Goal: Task Accomplishment & Management: Manage account settings

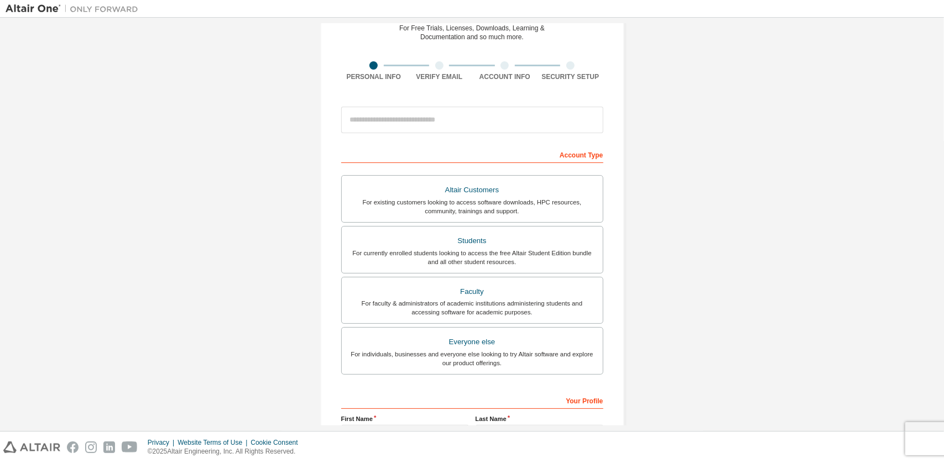
scroll to position [53, 0]
click at [488, 234] on div "Students" at bounding box center [472, 241] width 248 height 15
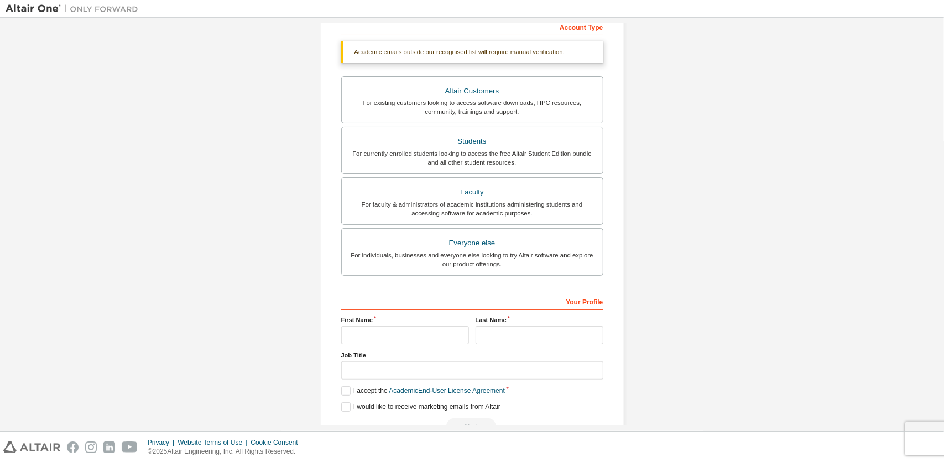
scroll to position [0, 0]
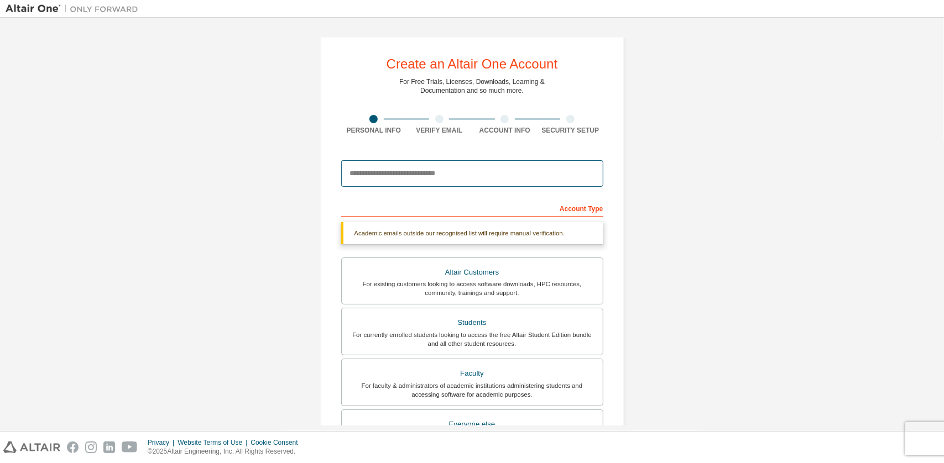
click at [471, 173] on input "email" at bounding box center [472, 173] width 262 height 27
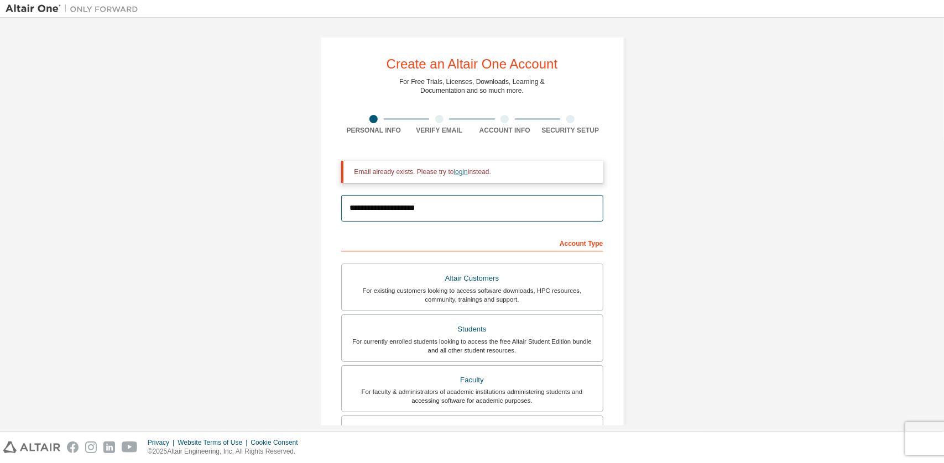
type input "**********"
click at [457, 174] on link "login" at bounding box center [461, 172] width 14 height 8
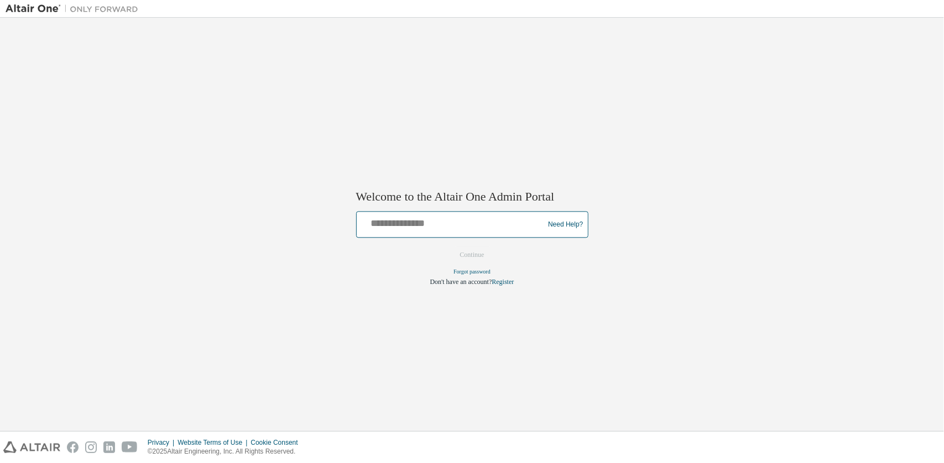
click at [423, 226] on input "text" at bounding box center [452, 223] width 182 height 16
type input "**********"
click at [478, 250] on button "Continue" at bounding box center [472, 255] width 48 height 17
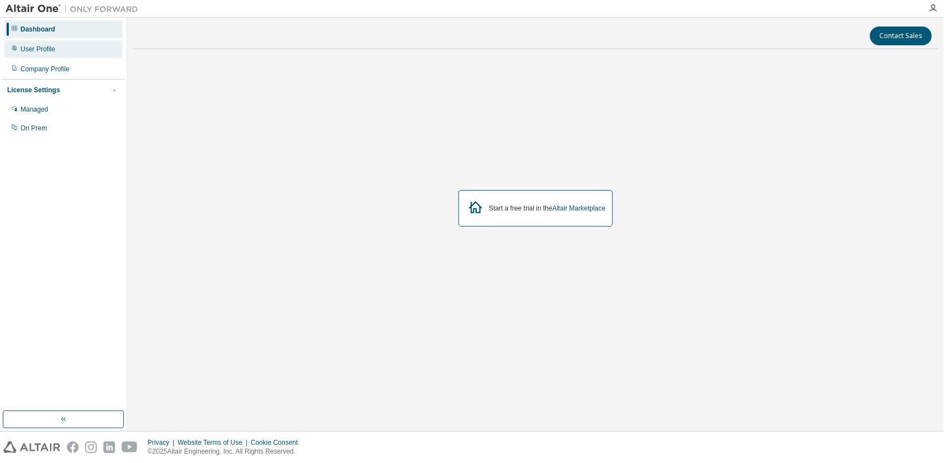
click at [58, 54] on div "User Profile" at bounding box center [63, 49] width 118 height 18
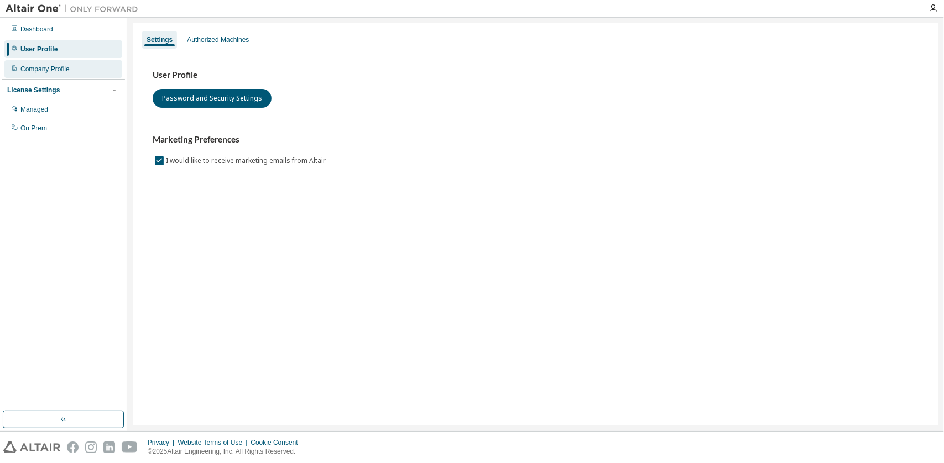
click at [87, 75] on div "Company Profile" at bounding box center [63, 69] width 118 height 18
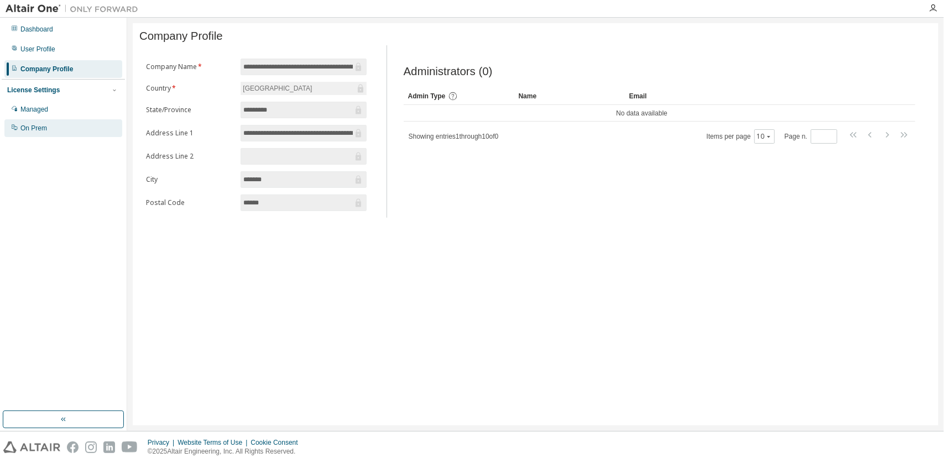
click at [85, 132] on div "On Prem" at bounding box center [63, 128] width 118 height 18
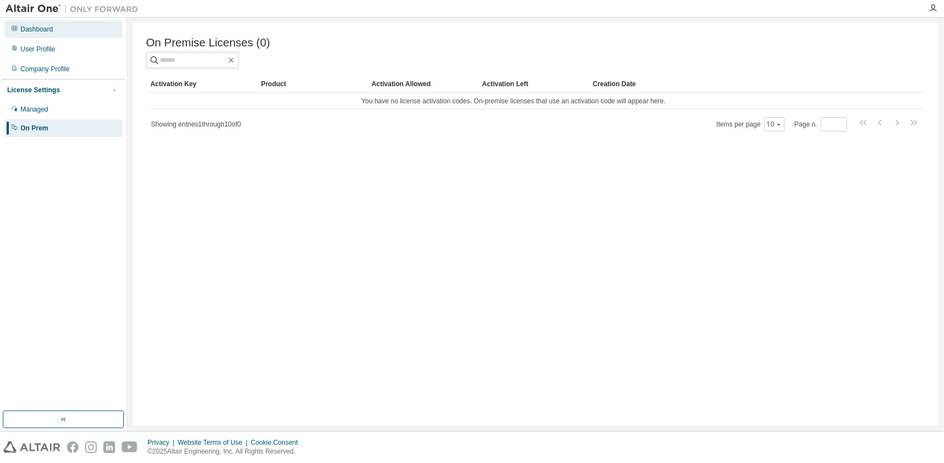
click at [64, 34] on div "Dashboard" at bounding box center [63, 29] width 118 height 18
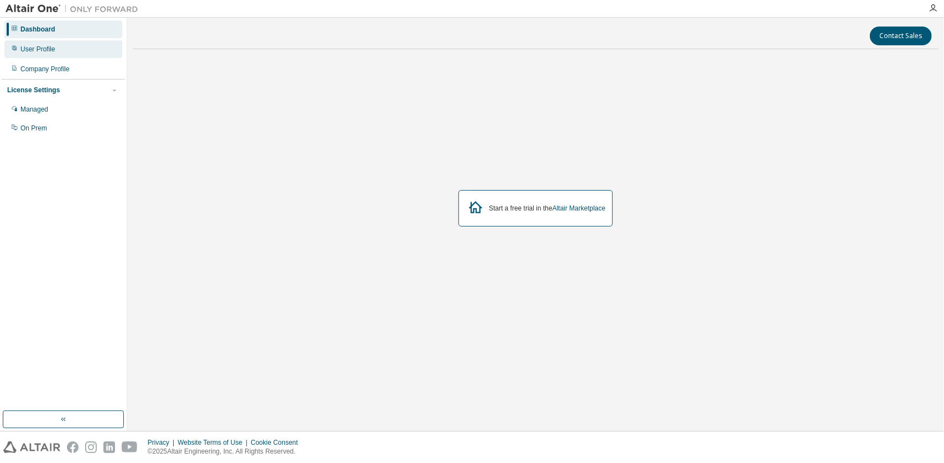
click at [84, 54] on div "User Profile" at bounding box center [63, 49] width 118 height 18
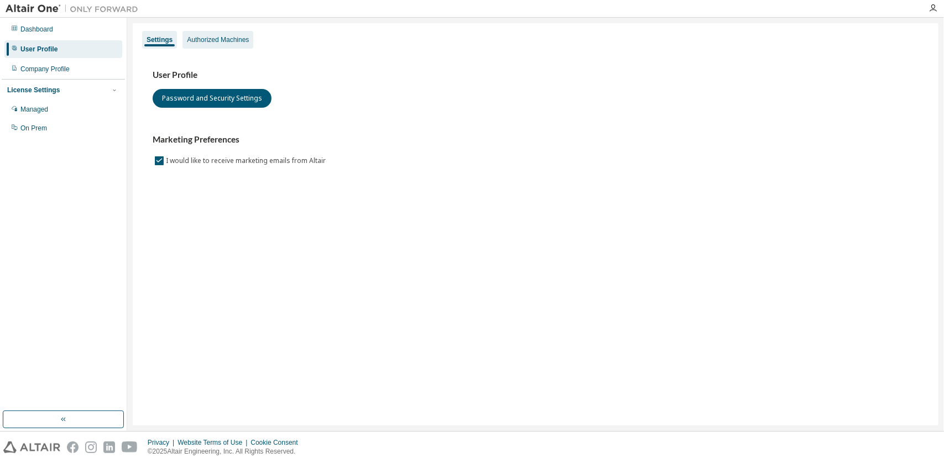
click at [197, 39] on div "Authorized Machines" at bounding box center [218, 39] width 62 height 9
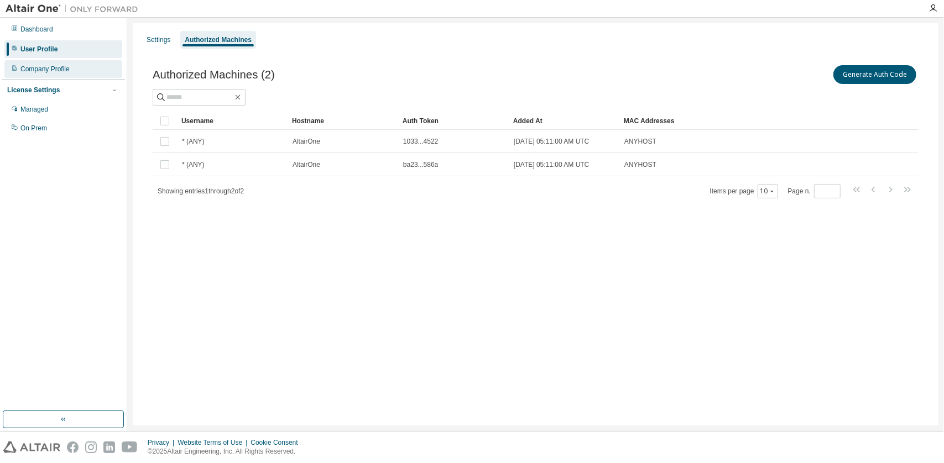
click at [53, 72] on div "Company Profile" at bounding box center [44, 69] width 49 height 9
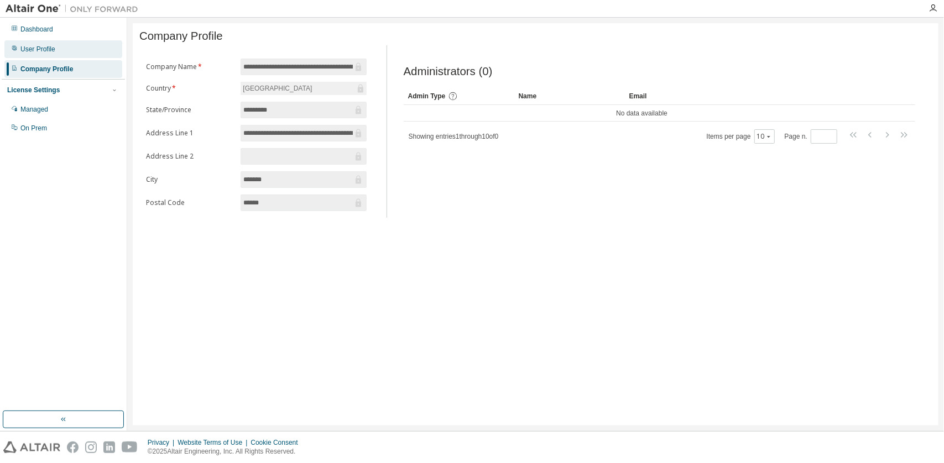
click at [66, 46] on div "User Profile" at bounding box center [63, 49] width 118 height 18
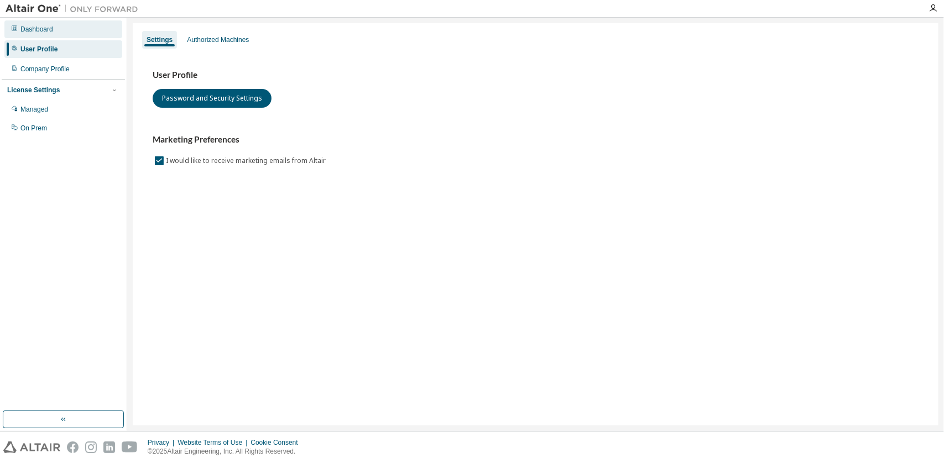
click at [49, 35] on div "Dashboard" at bounding box center [63, 29] width 118 height 18
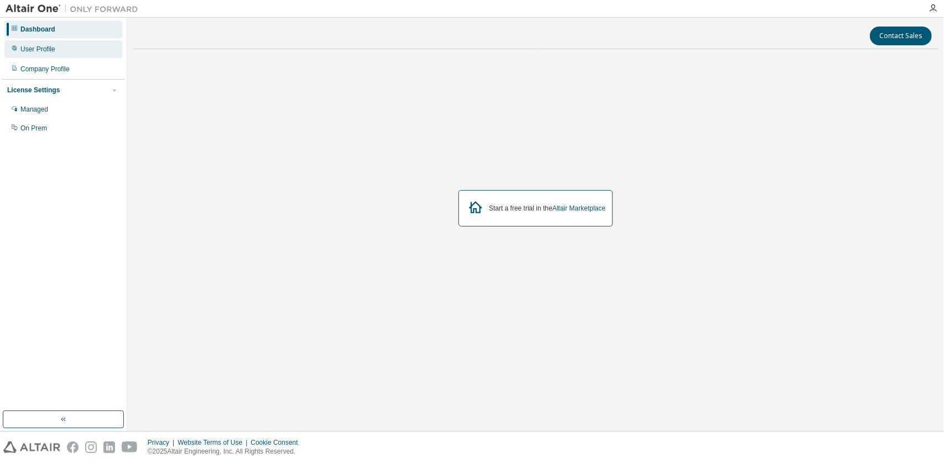
click at [93, 48] on div "User Profile" at bounding box center [63, 49] width 118 height 18
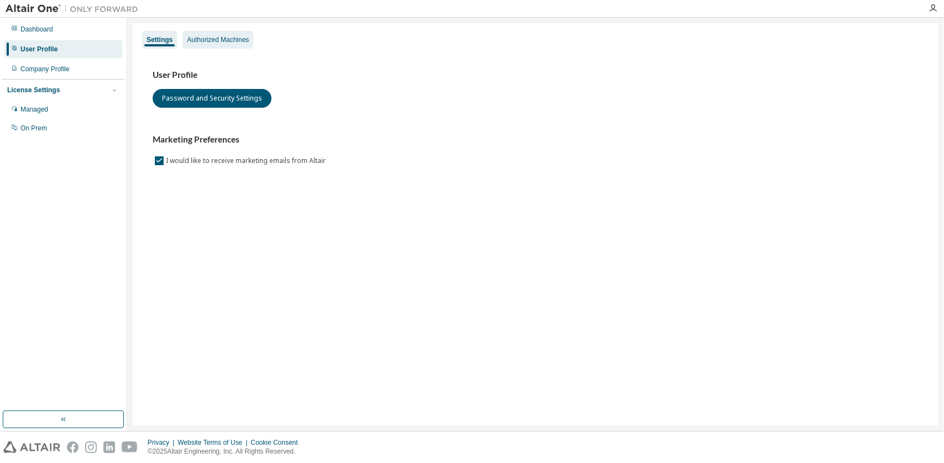
click at [211, 40] on div "Authorized Machines" at bounding box center [218, 39] width 62 height 9
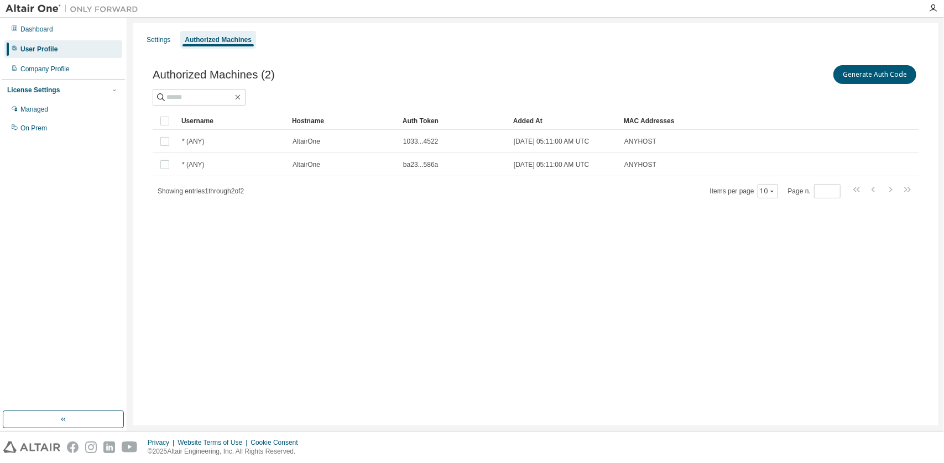
click at [584, 326] on div "Settings Authorized Machines Authorized Machines (2) Generate Auth Code Clear L…" at bounding box center [535, 224] width 805 height 402
click at [891, 77] on button "Generate Auth Code" at bounding box center [874, 74] width 83 height 19
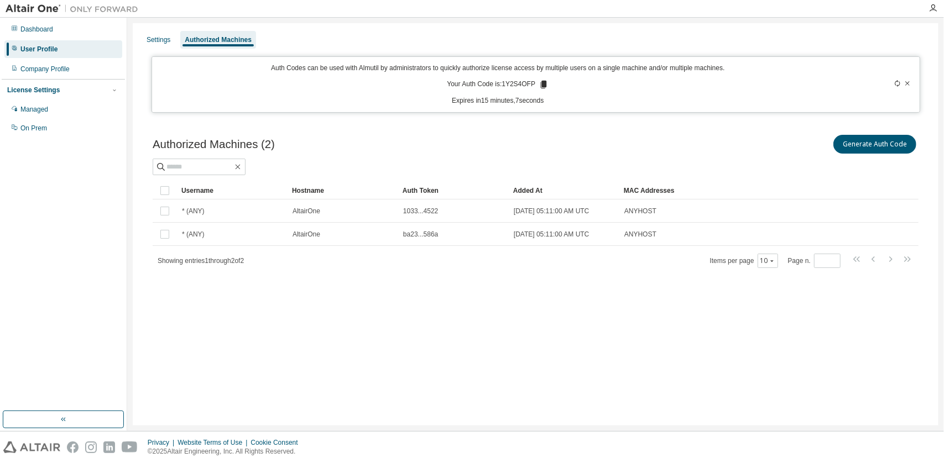
click at [909, 86] on icon at bounding box center [907, 83] width 7 height 7
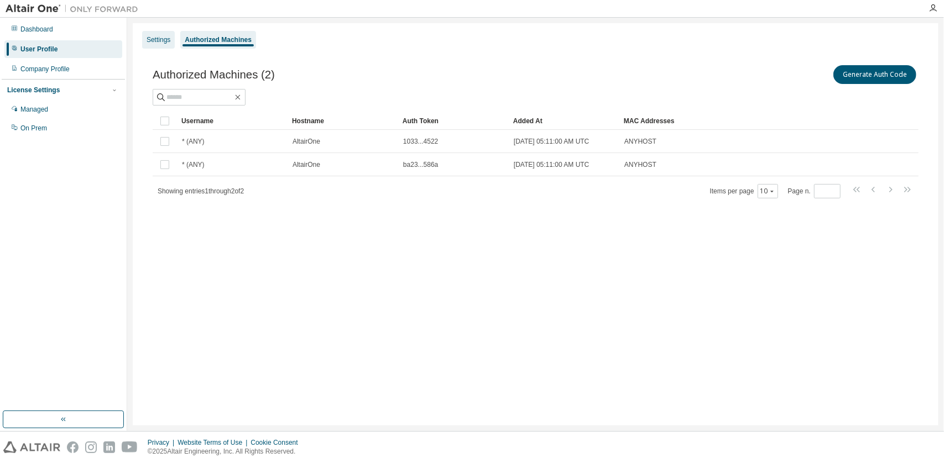
click at [163, 45] on div "Settings" at bounding box center [158, 40] width 33 height 18
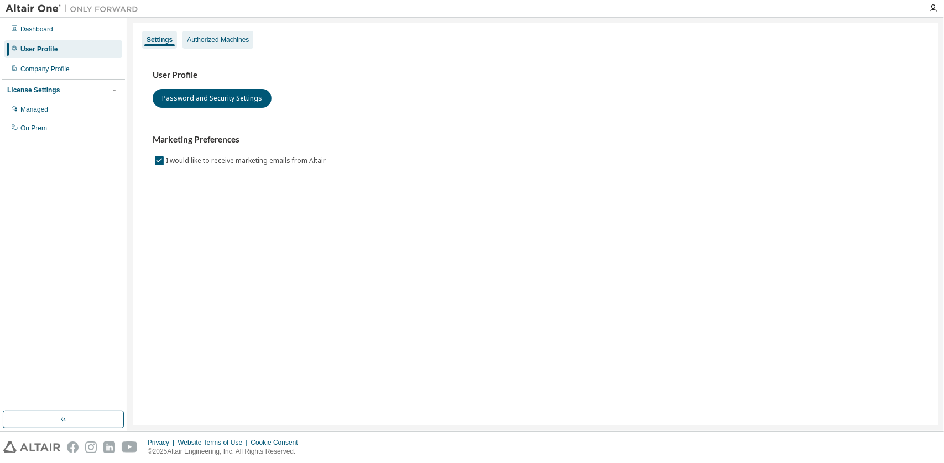
click at [231, 40] on div "Authorized Machines" at bounding box center [218, 39] width 62 height 9
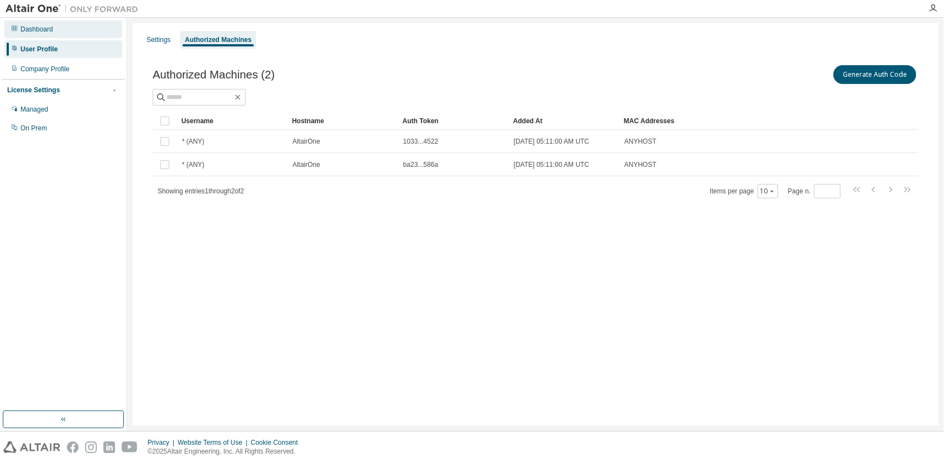
click at [64, 38] on div "Dashboard" at bounding box center [63, 29] width 118 height 18
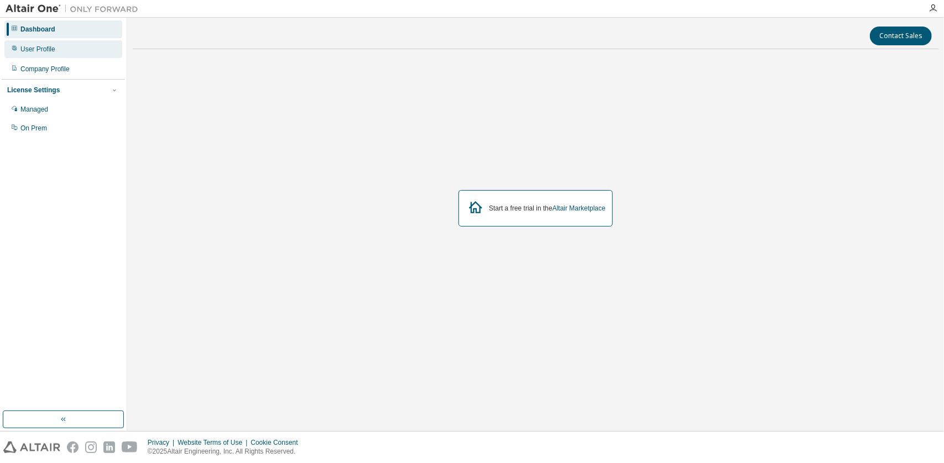
click at [67, 53] on div "User Profile" at bounding box center [63, 49] width 118 height 18
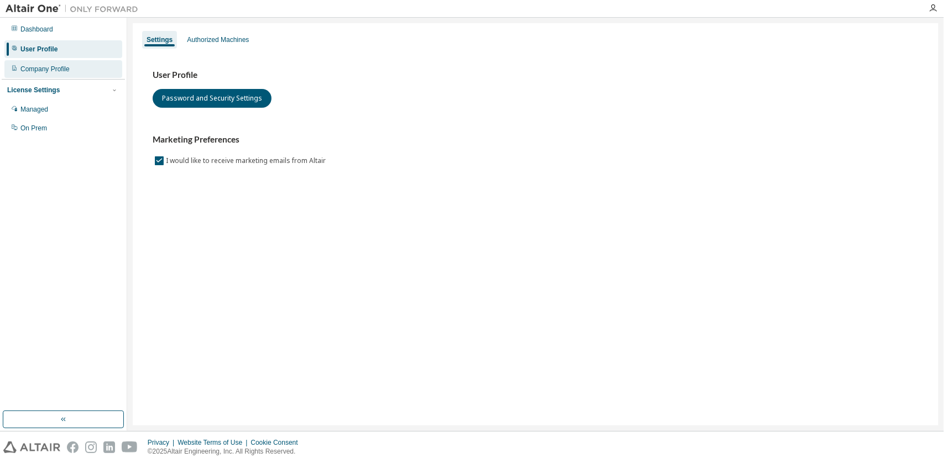
click at [68, 69] on div "Company Profile" at bounding box center [44, 69] width 49 height 9
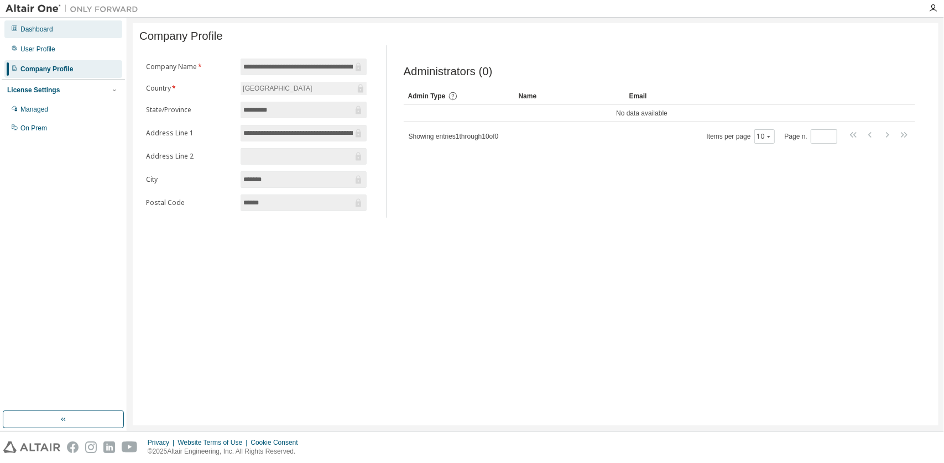
click at [96, 34] on div "Dashboard" at bounding box center [63, 29] width 118 height 18
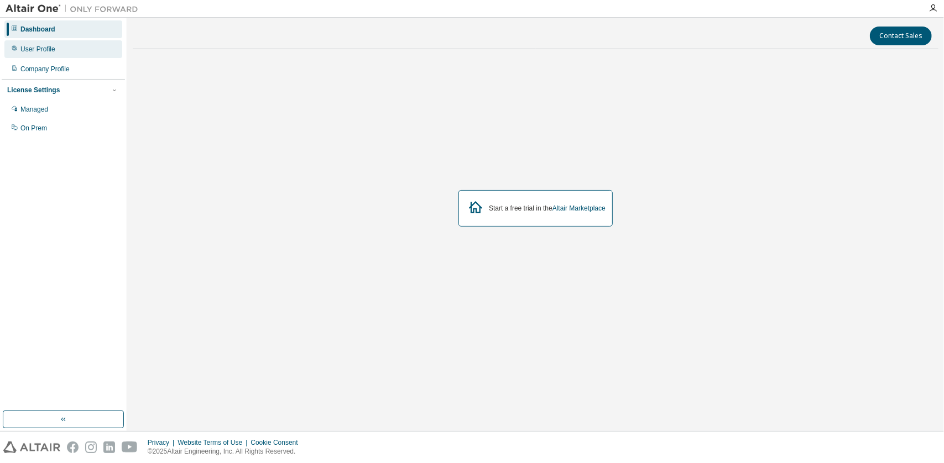
click at [31, 52] on div "User Profile" at bounding box center [37, 49] width 35 height 9
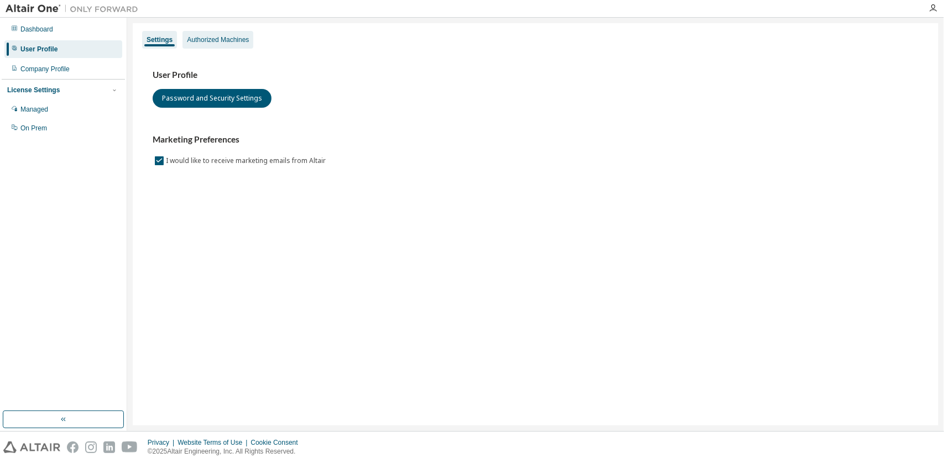
click at [221, 43] on div "Authorized Machines" at bounding box center [218, 39] width 62 height 9
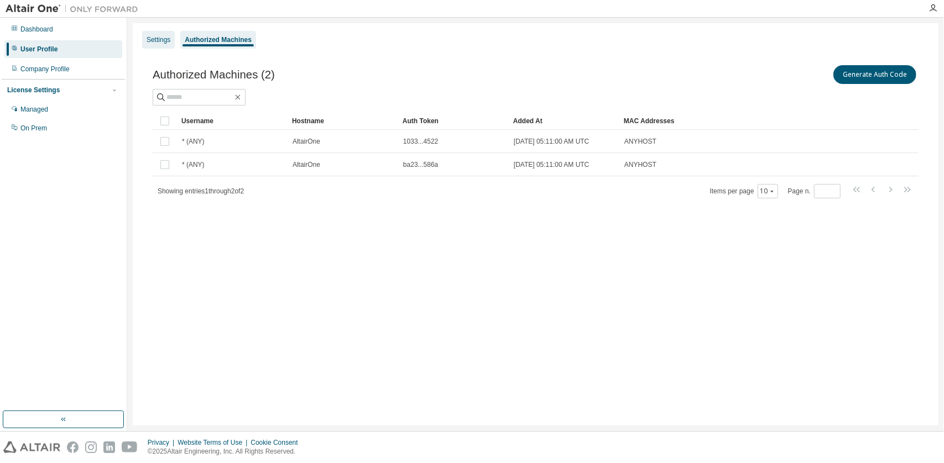
click at [164, 43] on div "Settings" at bounding box center [159, 39] width 24 height 9
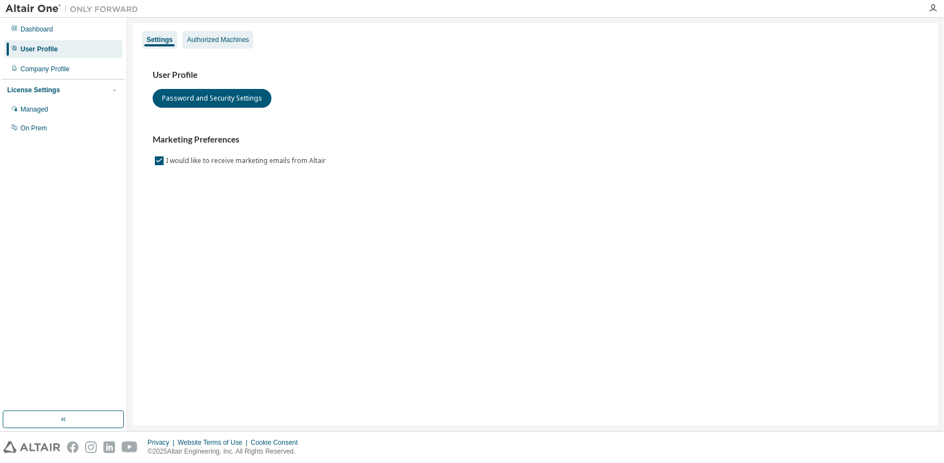
click at [218, 41] on div "Authorized Machines" at bounding box center [218, 39] width 62 height 9
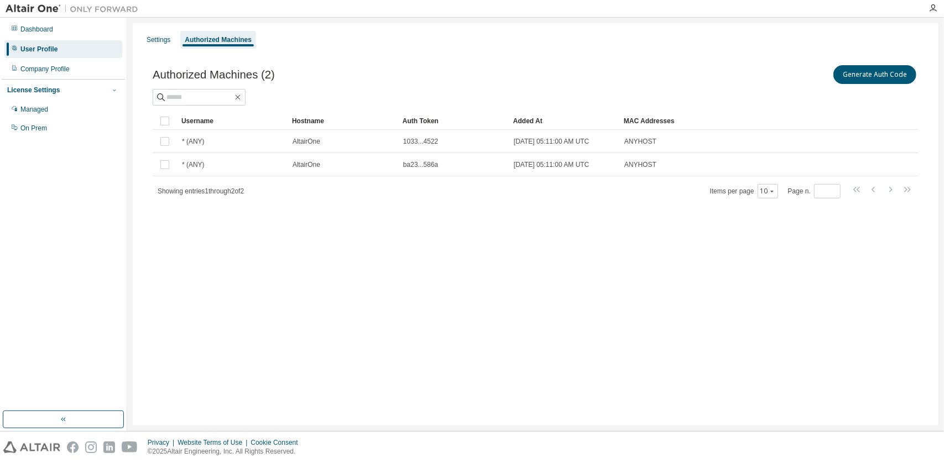
click at [113, 91] on icon "button" at bounding box center [114, 90] width 7 height 7
click at [72, 419] on button "button" at bounding box center [63, 420] width 121 height 18
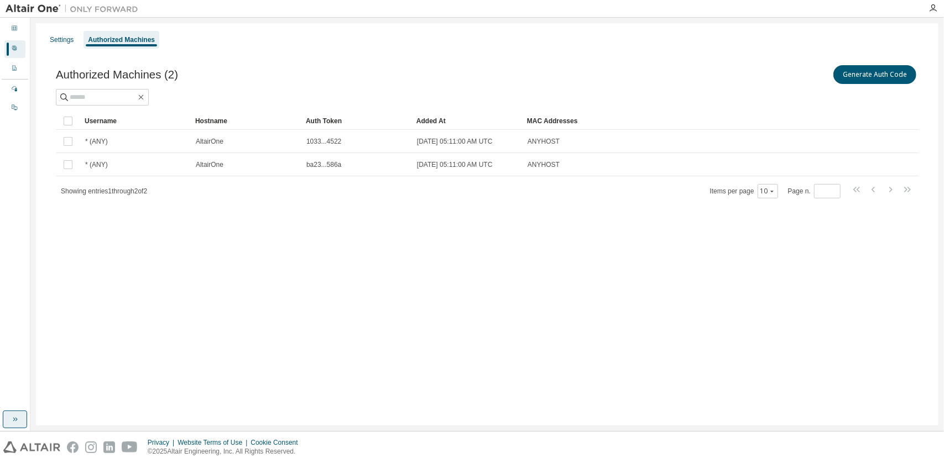
click at [9, 421] on button "button" at bounding box center [15, 420] width 24 height 18
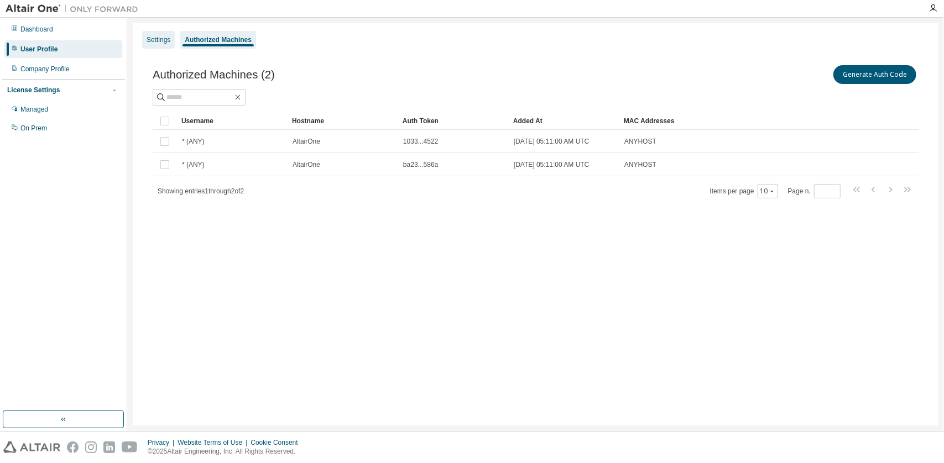
click at [164, 35] on div "Settings" at bounding box center [158, 40] width 33 height 18
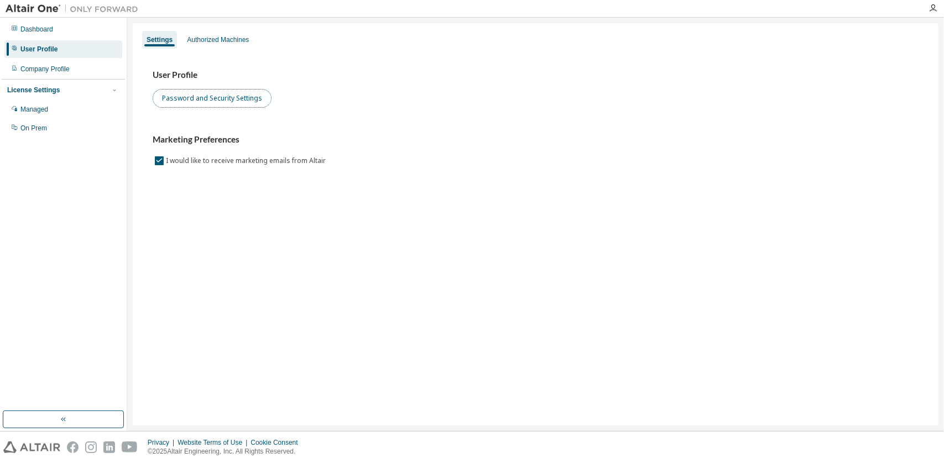
click at [208, 100] on button "Password and Security Settings" at bounding box center [212, 98] width 119 height 19
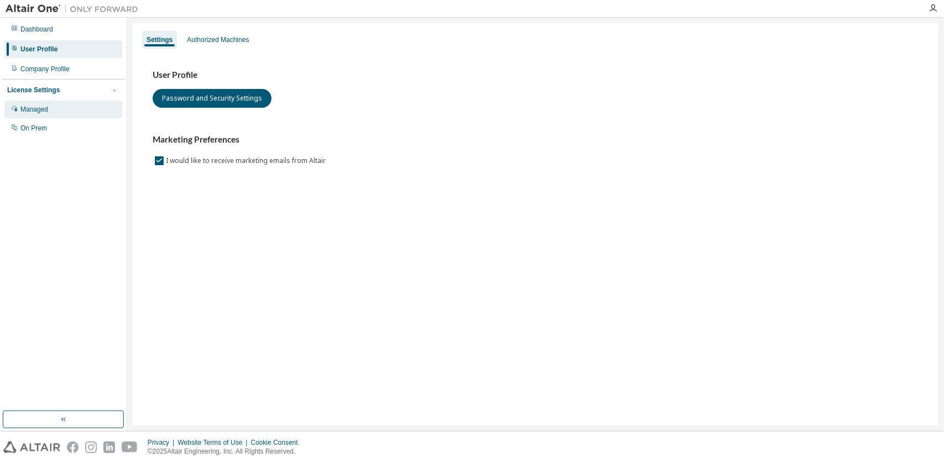
click at [70, 106] on div "Managed" at bounding box center [63, 110] width 118 height 18
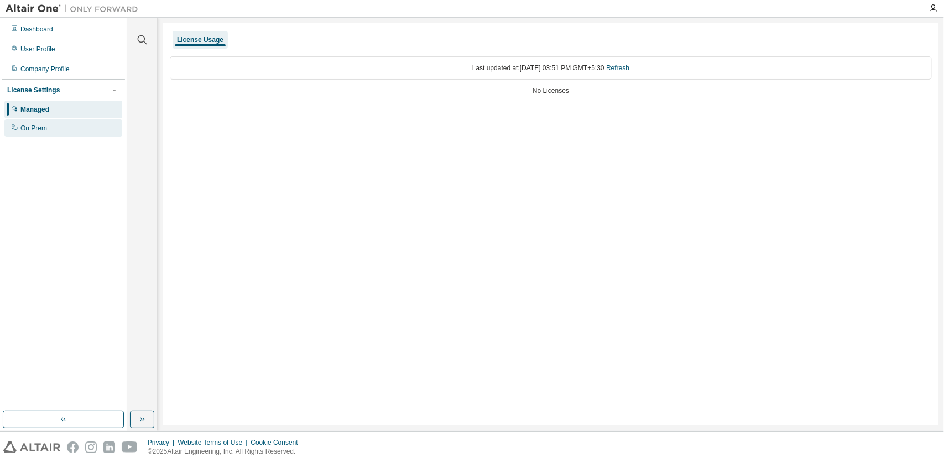
click at [62, 135] on div "On Prem" at bounding box center [63, 128] width 118 height 18
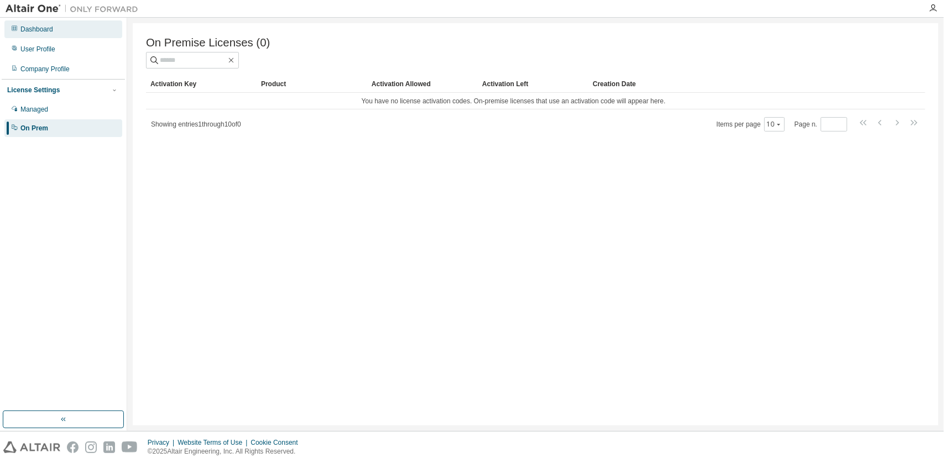
click at [71, 33] on div "Dashboard" at bounding box center [63, 29] width 118 height 18
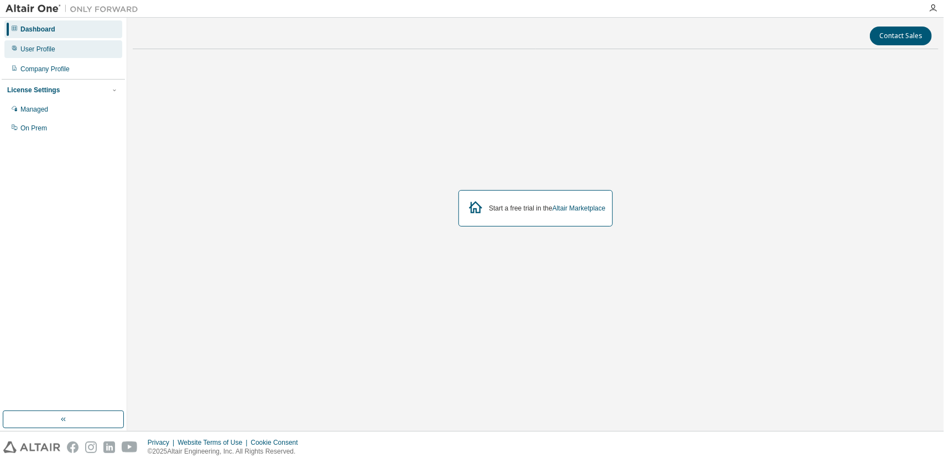
click at [66, 53] on div "User Profile" at bounding box center [63, 49] width 118 height 18
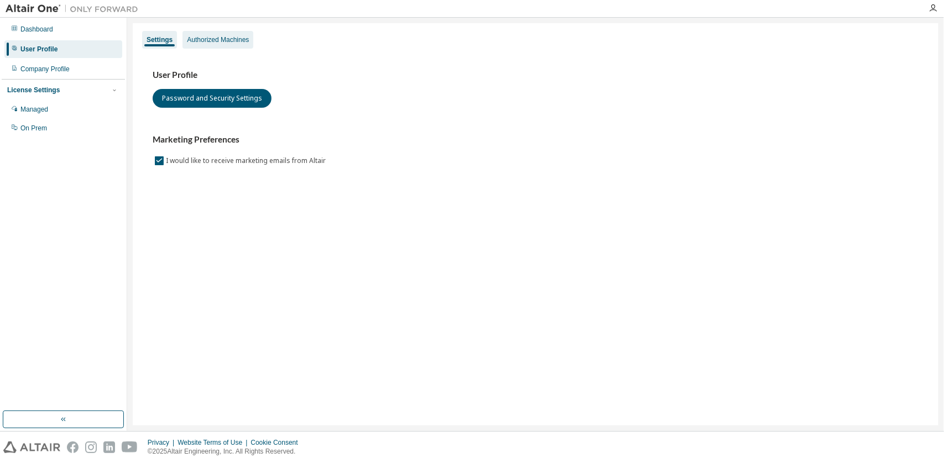
click at [223, 43] on div "Authorized Machines" at bounding box center [218, 39] width 62 height 9
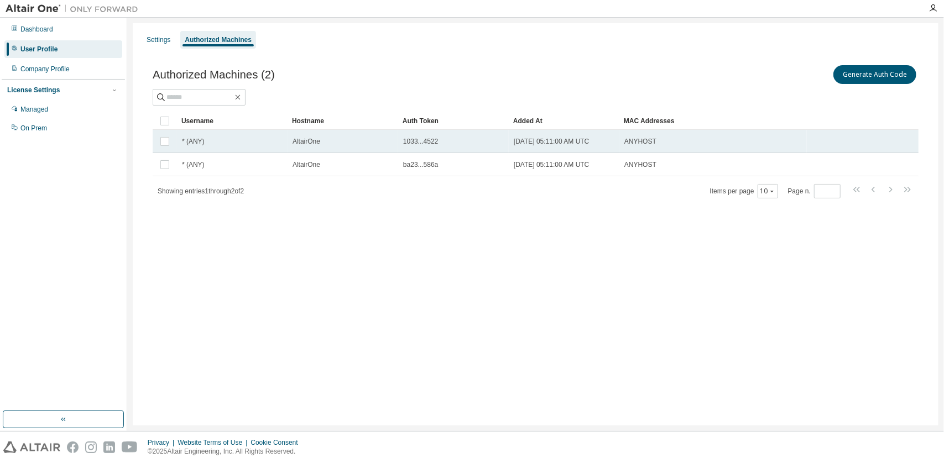
click at [206, 142] on div "* (ANY)" at bounding box center [232, 141] width 101 height 9
click at [276, 147] on td "* (ANY)" at bounding box center [232, 141] width 111 height 23
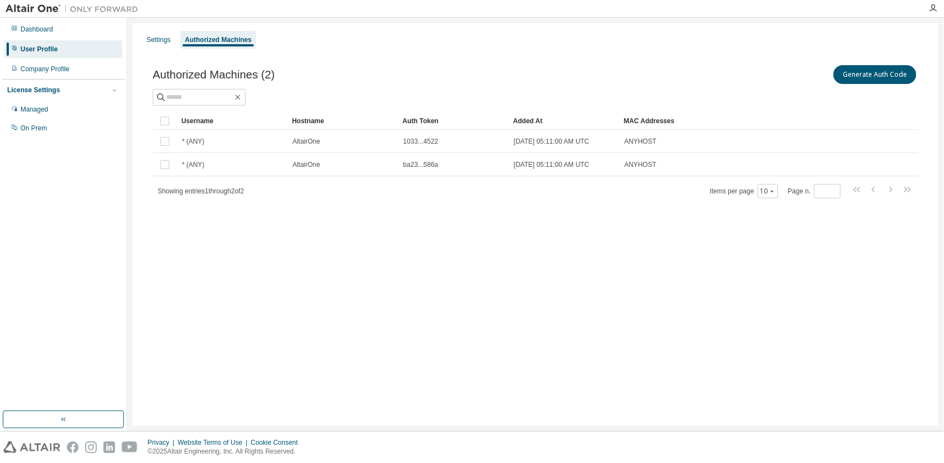
click at [276, 147] on td "* (ANY)" at bounding box center [232, 141] width 111 height 23
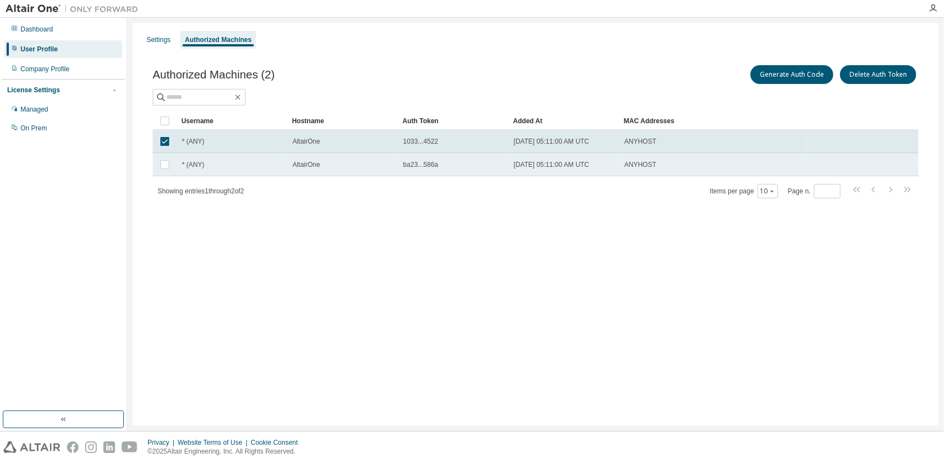
click at [567, 172] on td "2025-08-14 05:11:00 AM UTC" at bounding box center [564, 164] width 111 height 23
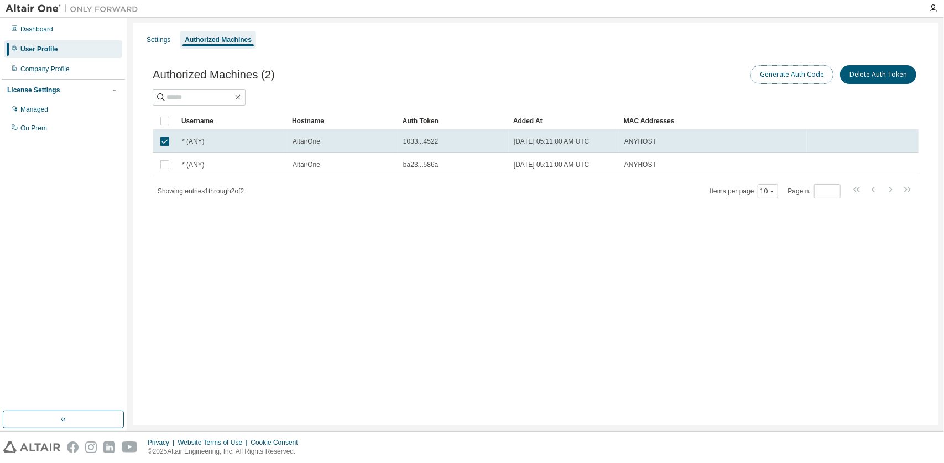
click at [768, 74] on button "Generate Auth Code" at bounding box center [791, 74] width 83 height 19
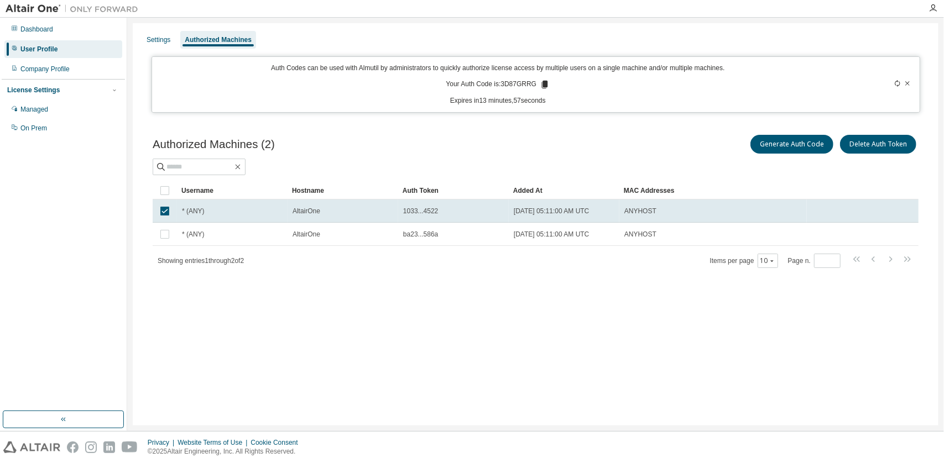
click at [907, 84] on icon at bounding box center [908, 83] width 4 height 4
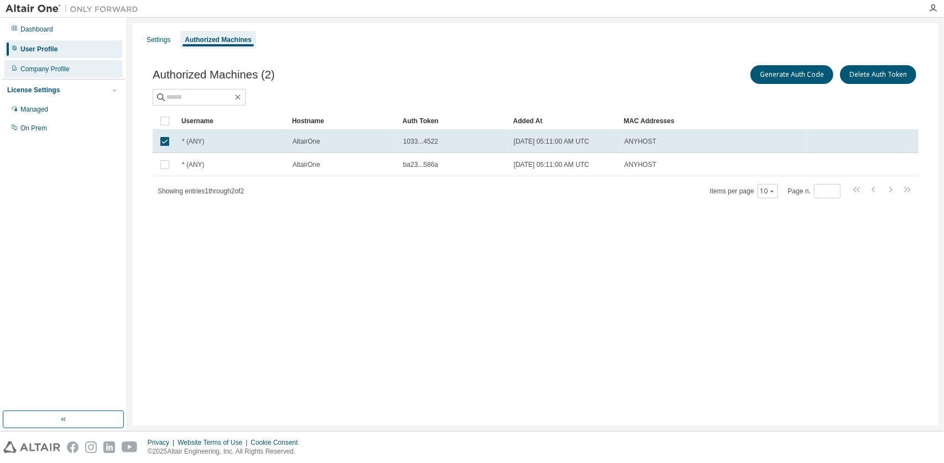
click at [109, 68] on div "Company Profile" at bounding box center [63, 69] width 118 height 18
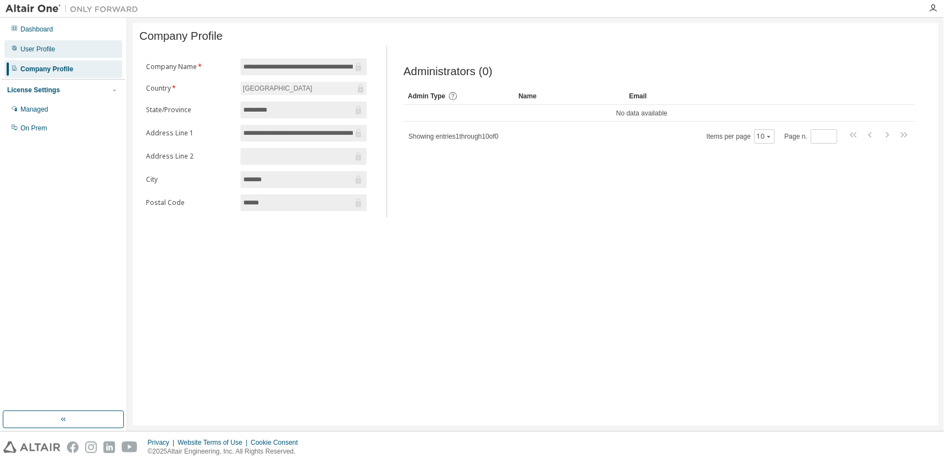
click at [101, 54] on div "User Profile" at bounding box center [63, 49] width 118 height 18
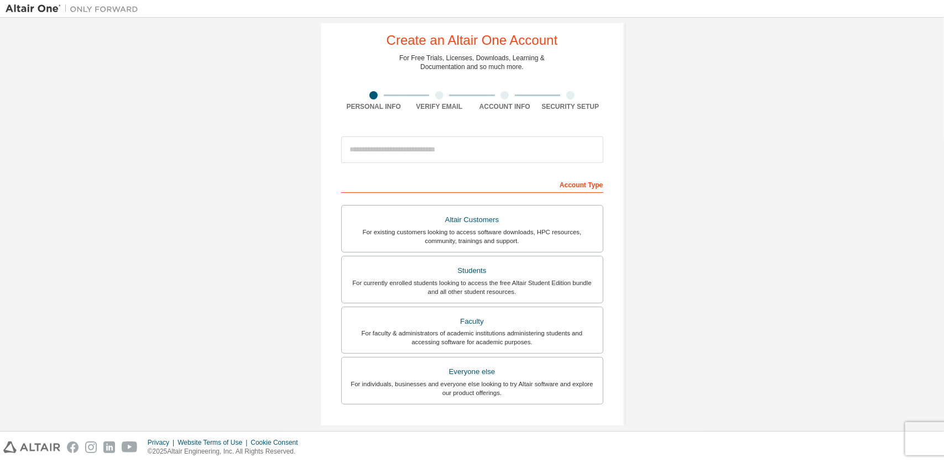
scroll to position [23, 0]
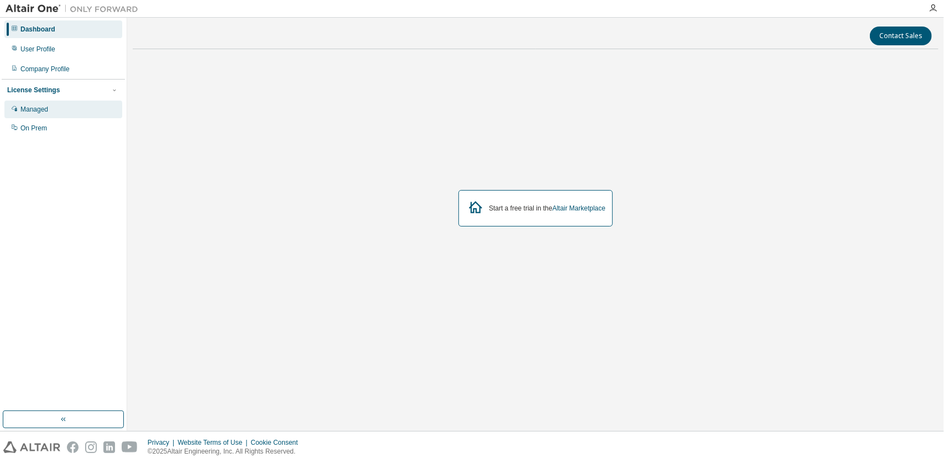
click at [66, 113] on div "Managed" at bounding box center [63, 110] width 118 height 18
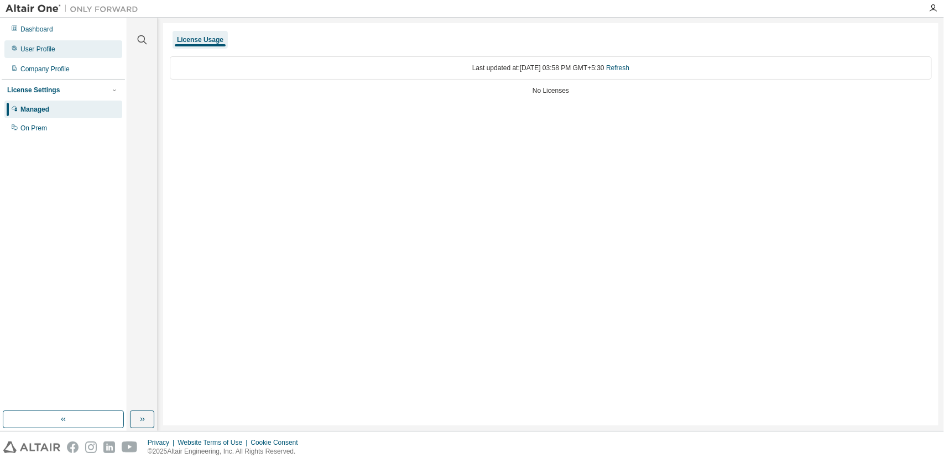
click at [73, 54] on div "User Profile" at bounding box center [63, 49] width 118 height 18
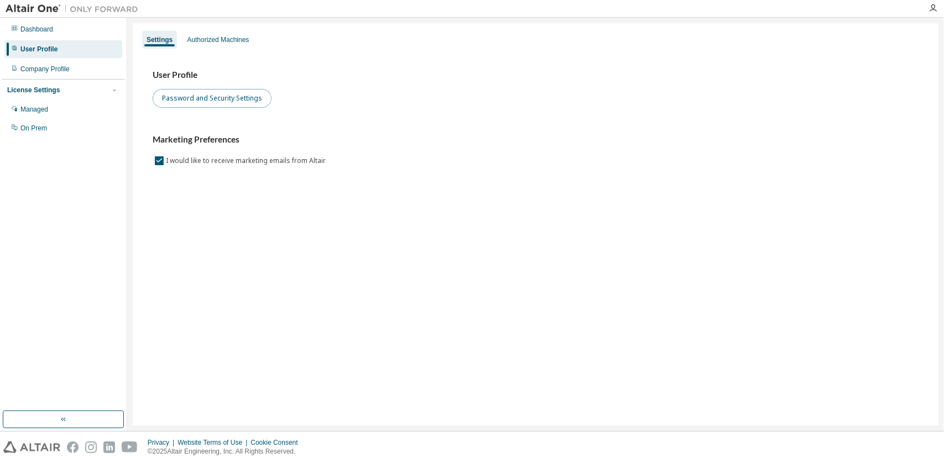
click at [207, 103] on button "Password and Security Settings" at bounding box center [212, 98] width 119 height 19
